Goal: Information Seeking & Learning: Compare options

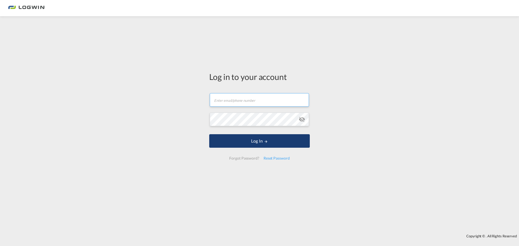
type input "[PERSON_NAME][EMAIL_ADDRESS][PERSON_NAME][DOMAIN_NAME]"
click at [266, 139] on button "Log In" at bounding box center [259, 141] width 101 height 14
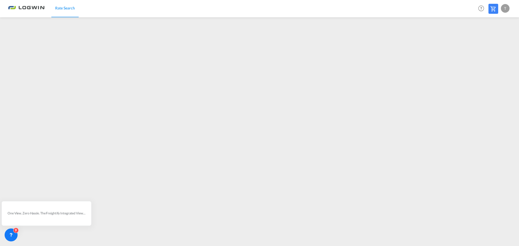
click at [39, 8] on img at bounding box center [26, 8] width 37 height 12
